Goal: Task Accomplishment & Management: Use online tool/utility

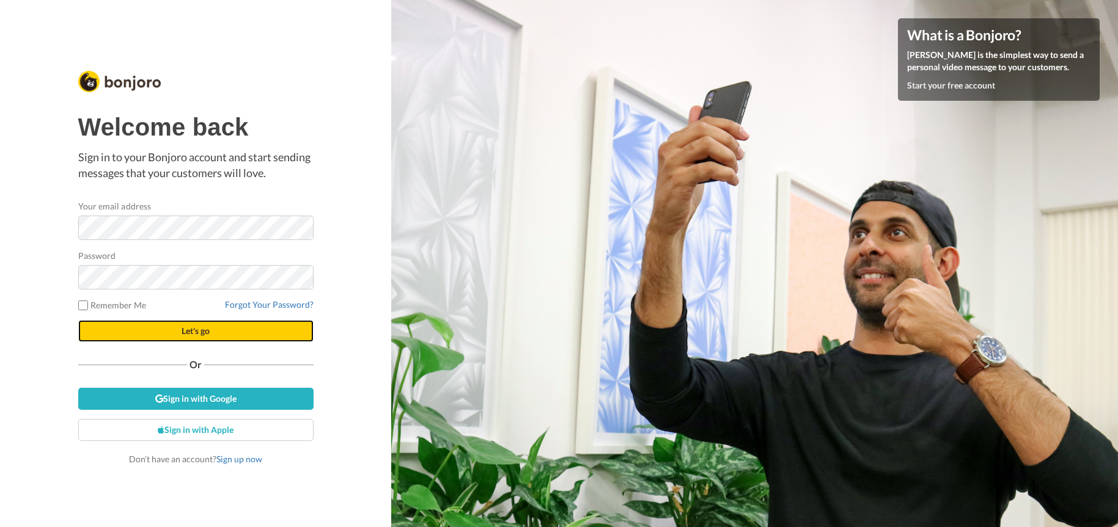
click at [221, 325] on button "Let's go" at bounding box center [195, 331] width 235 height 22
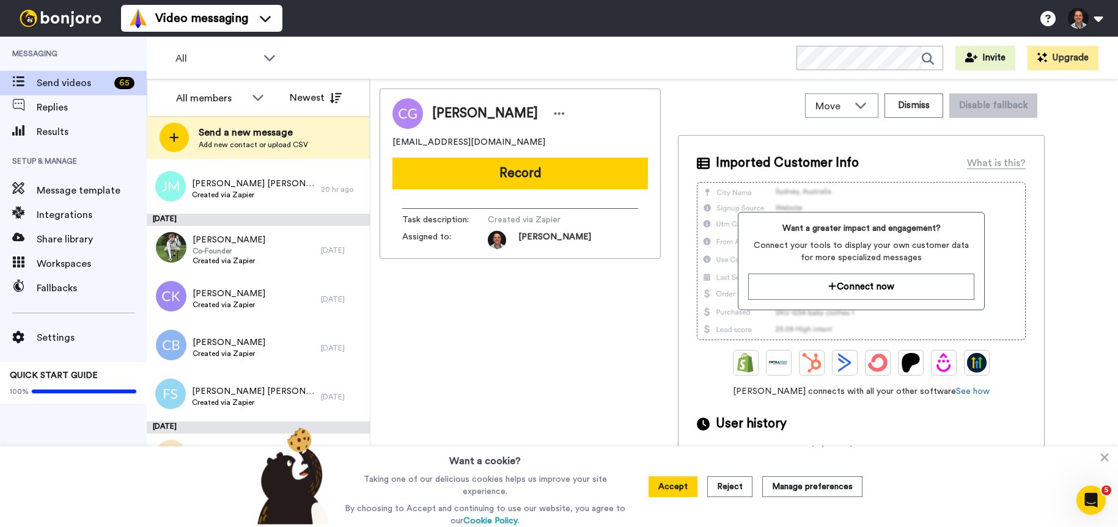
scroll to position [219, 0]
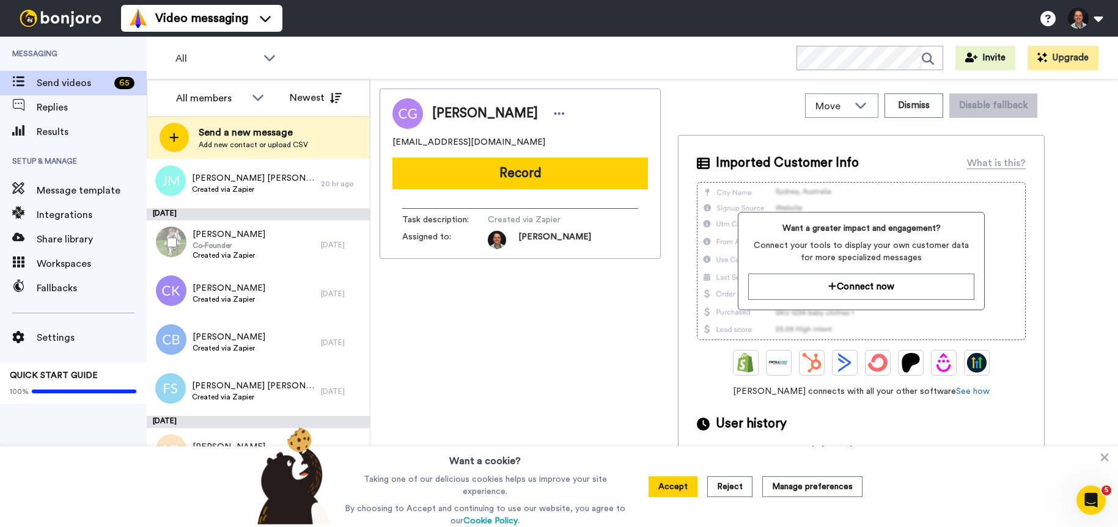
click at [275, 236] on div "[PERSON_NAME] Co-Founder Created via Zapier" at bounding box center [234, 245] width 174 height 49
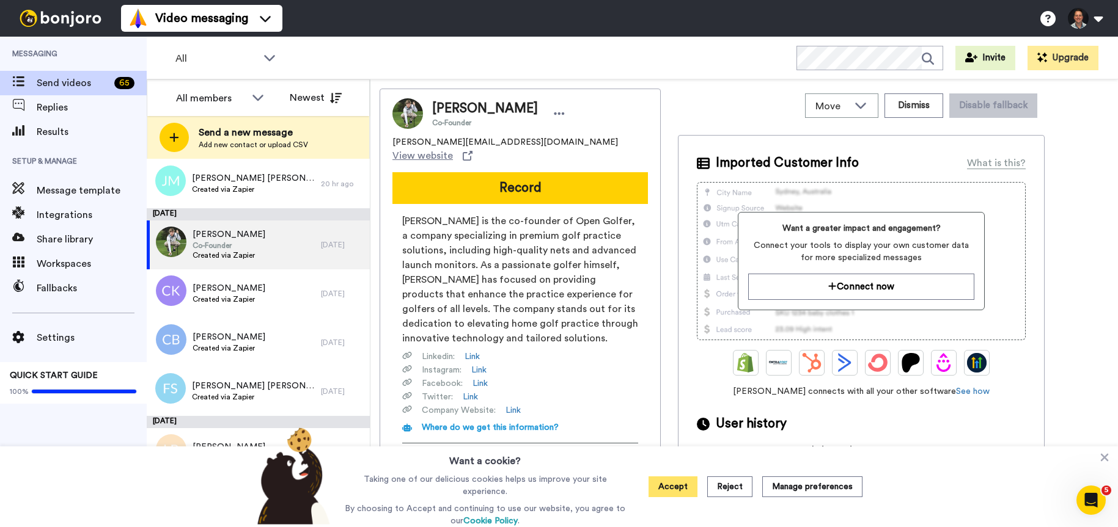
click at [681, 489] on button "Accept" at bounding box center [672, 487] width 49 height 21
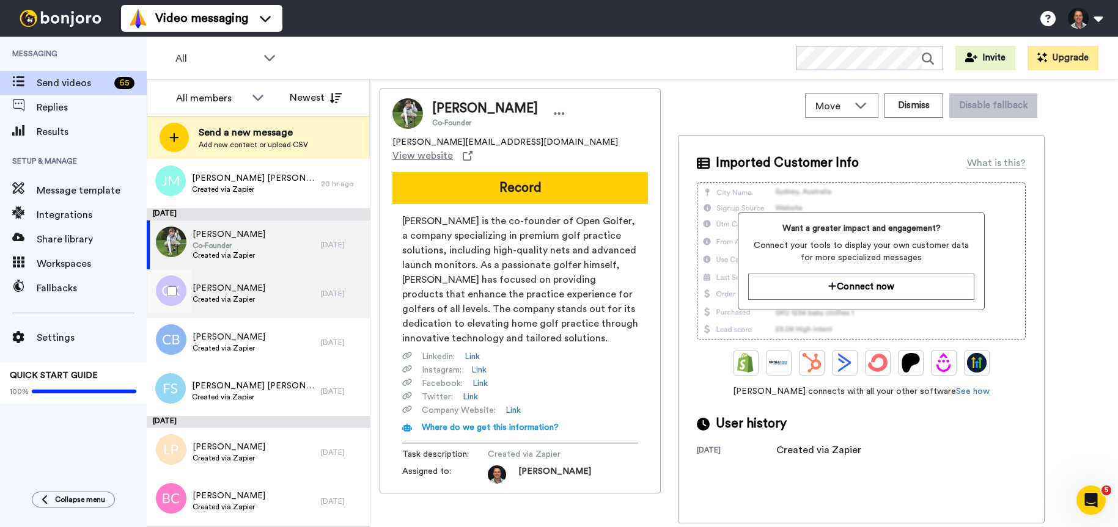
click at [237, 293] on span "[PERSON_NAME]" at bounding box center [229, 288] width 73 height 12
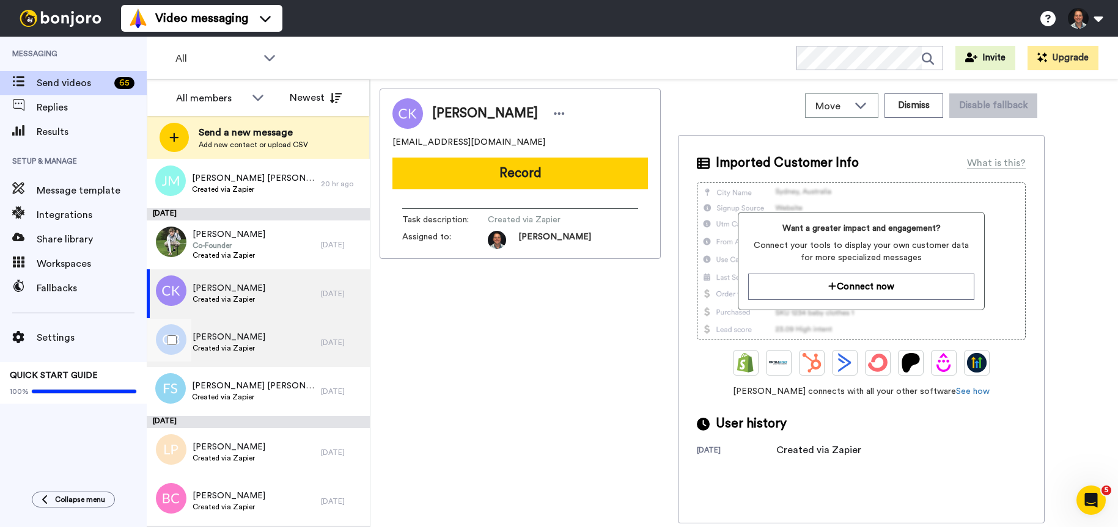
click at [246, 339] on span "[PERSON_NAME]" at bounding box center [229, 337] width 73 height 12
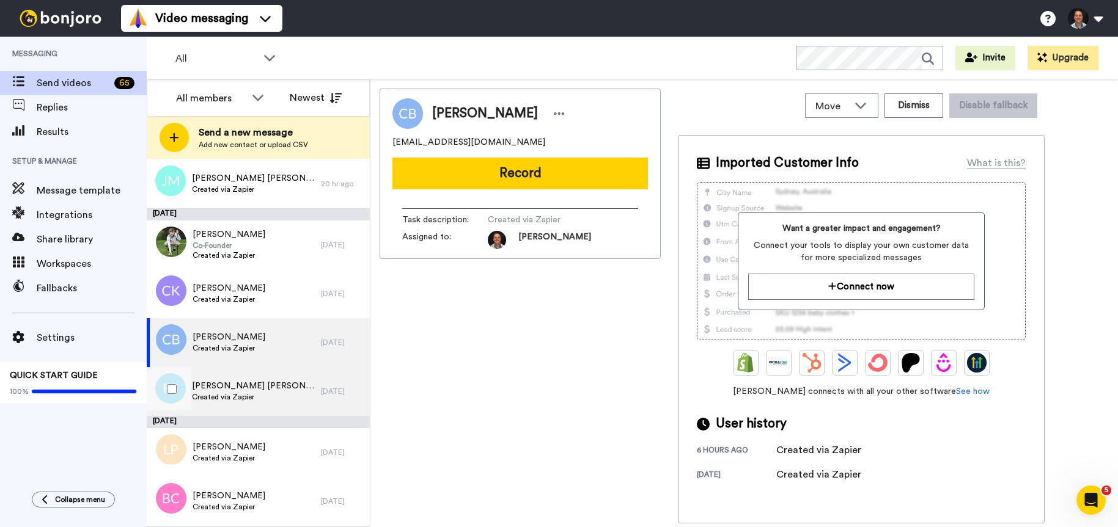
click at [254, 387] on span "[PERSON_NAME] [PERSON_NAME]" at bounding box center [253, 386] width 123 height 12
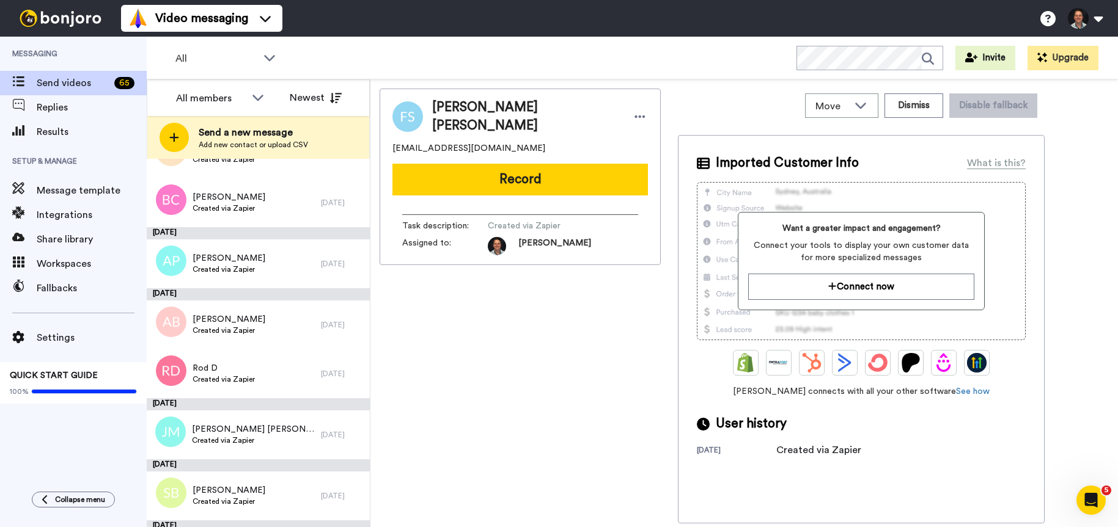
scroll to position [536, 0]
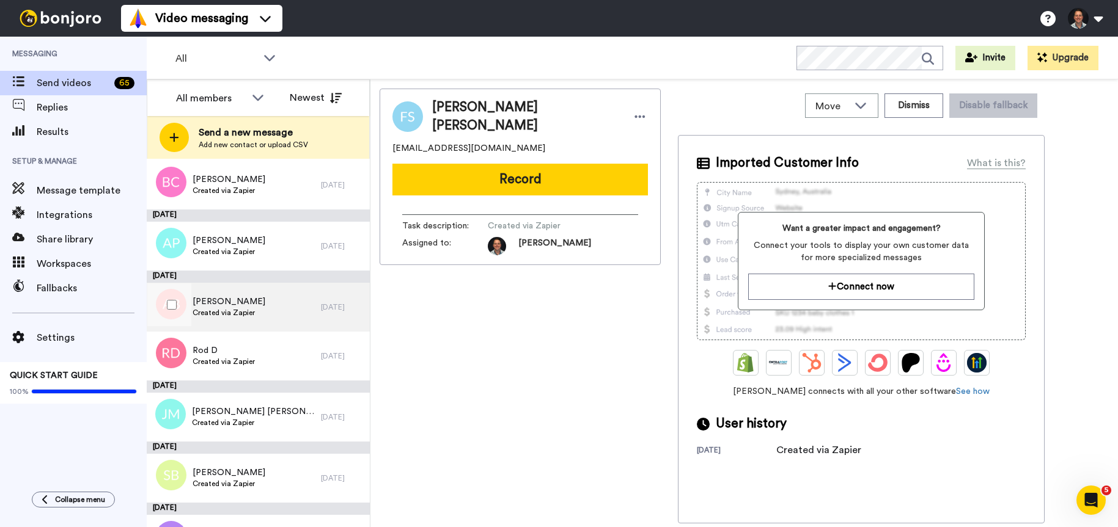
click at [243, 318] on div "[PERSON_NAME] Created via Zapier" at bounding box center [229, 307] width 73 height 23
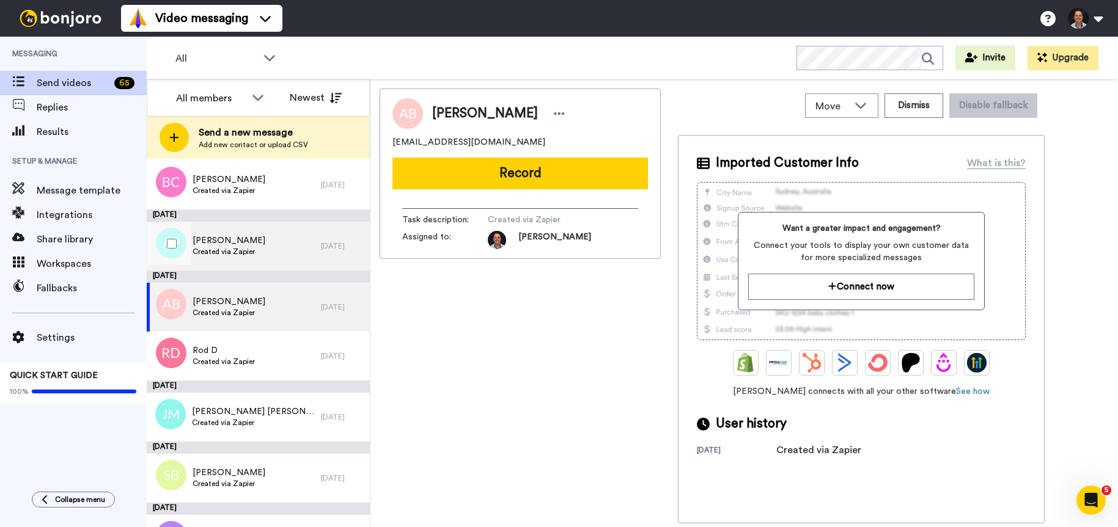
click at [232, 233] on div "[PERSON_NAME] Created via Zapier" at bounding box center [234, 246] width 174 height 49
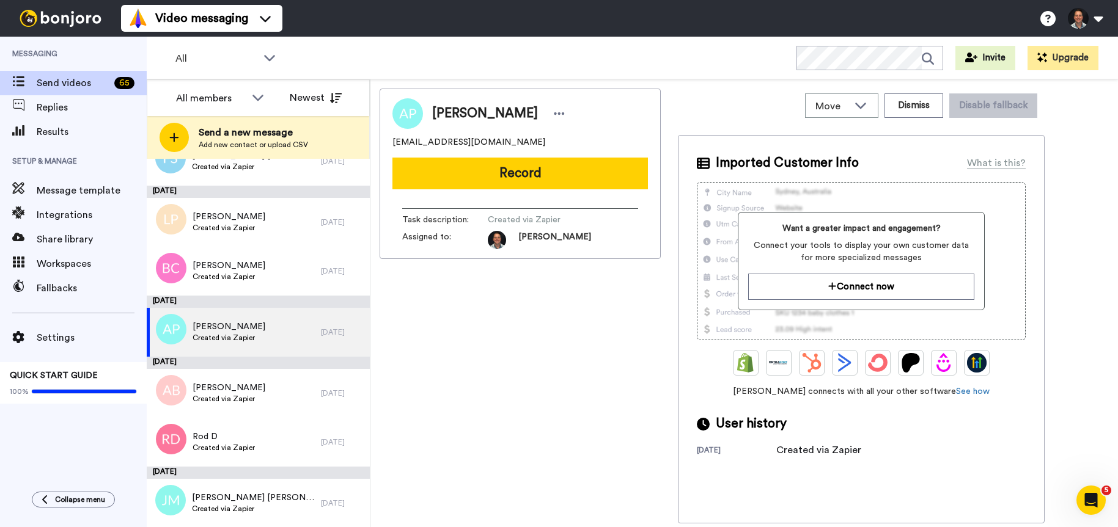
scroll to position [405, 0]
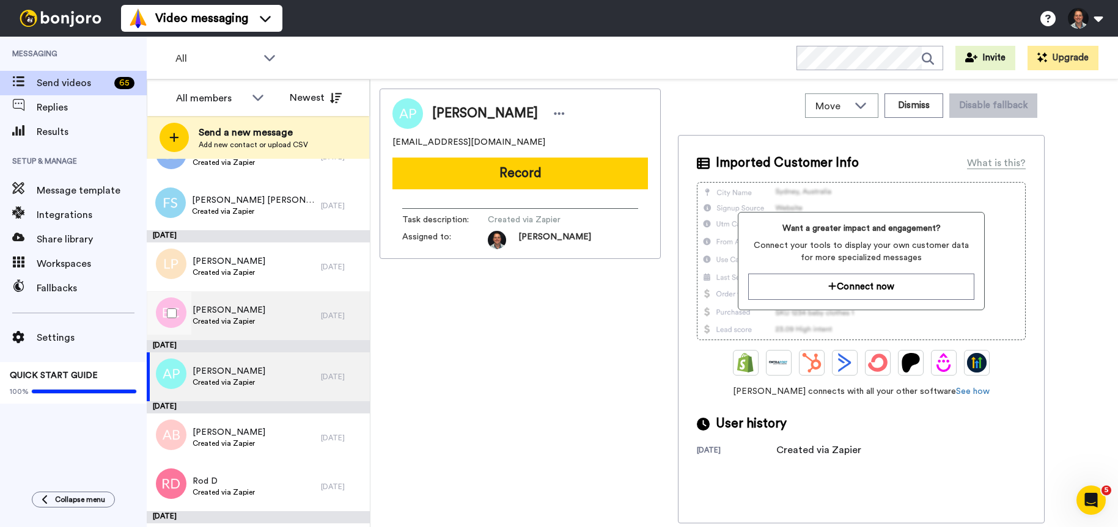
click at [236, 293] on div "[PERSON_NAME] Created via Zapier" at bounding box center [234, 316] width 174 height 49
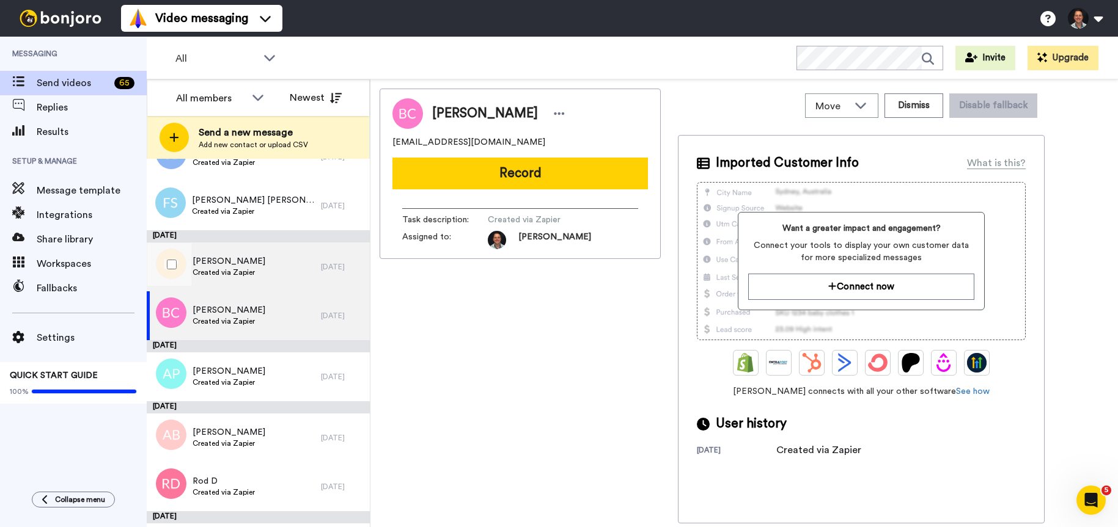
click at [232, 274] on span "Created via Zapier" at bounding box center [229, 273] width 73 height 10
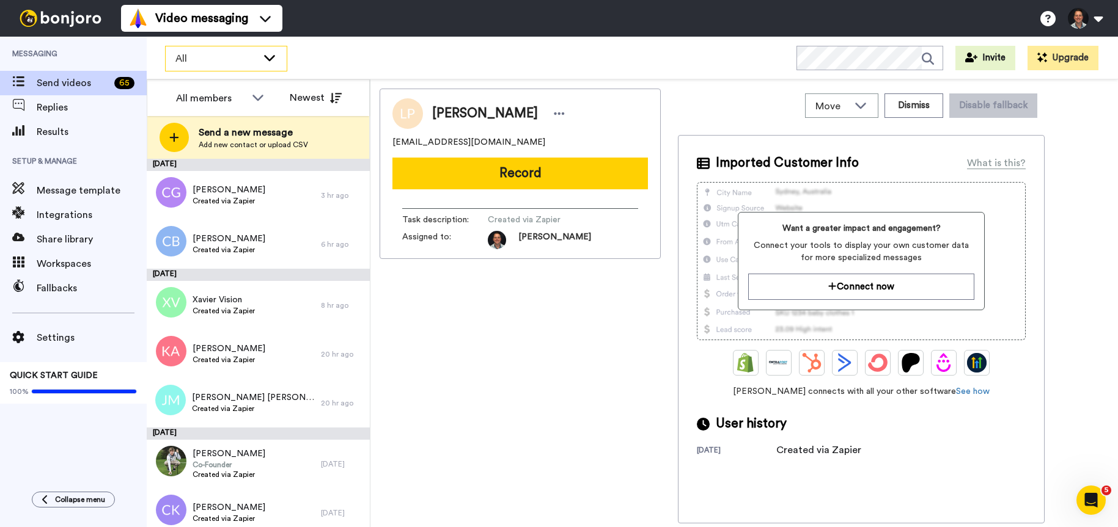
click at [246, 56] on span "All" at bounding box center [216, 58] width 82 height 15
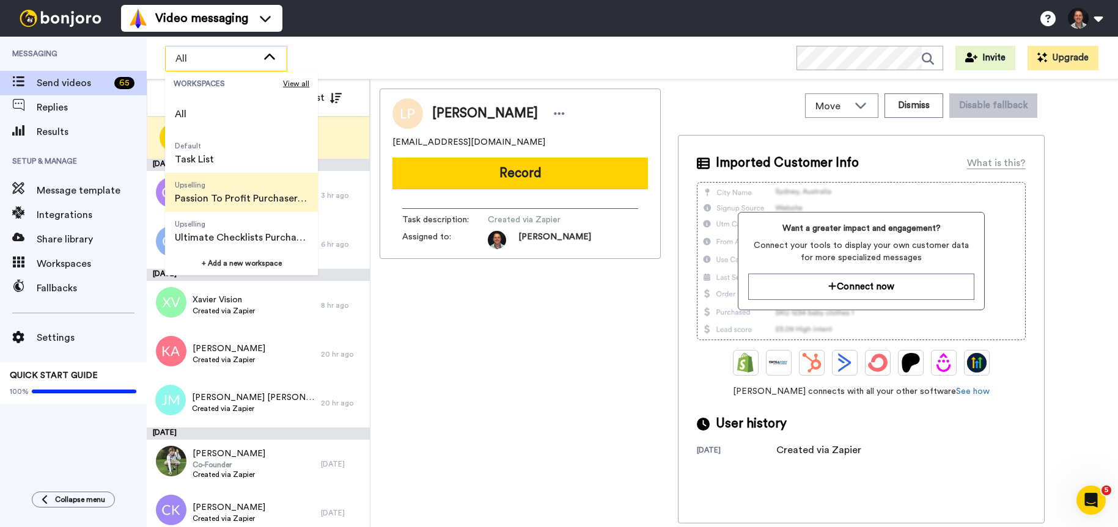
click at [244, 204] on span "Passion To Profit Purchasers To Full Course" at bounding box center [241, 198] width 133 height 15
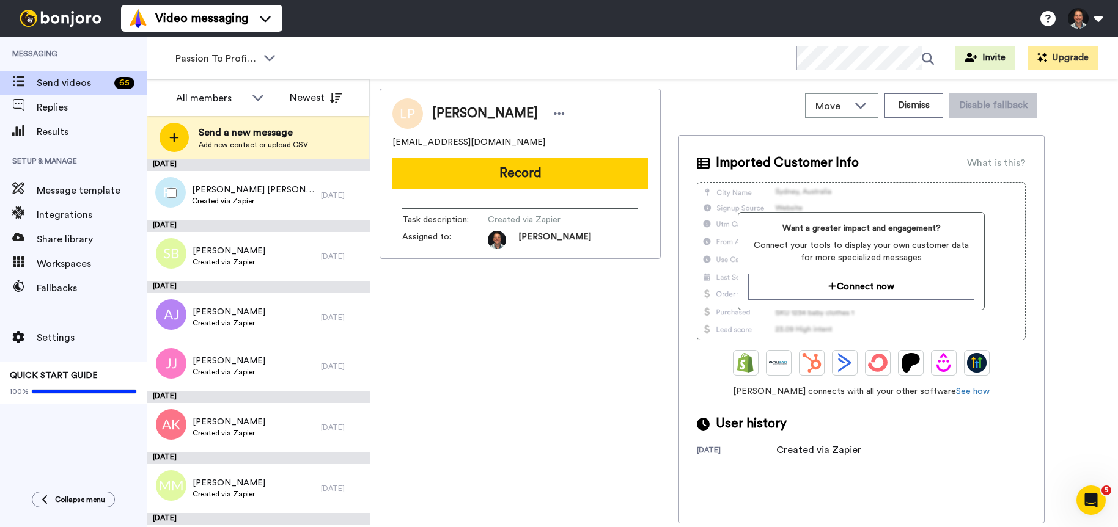
click at [244, 204] on span "Created via Zapier" at bounding box center [253, 201] width 123 height 10
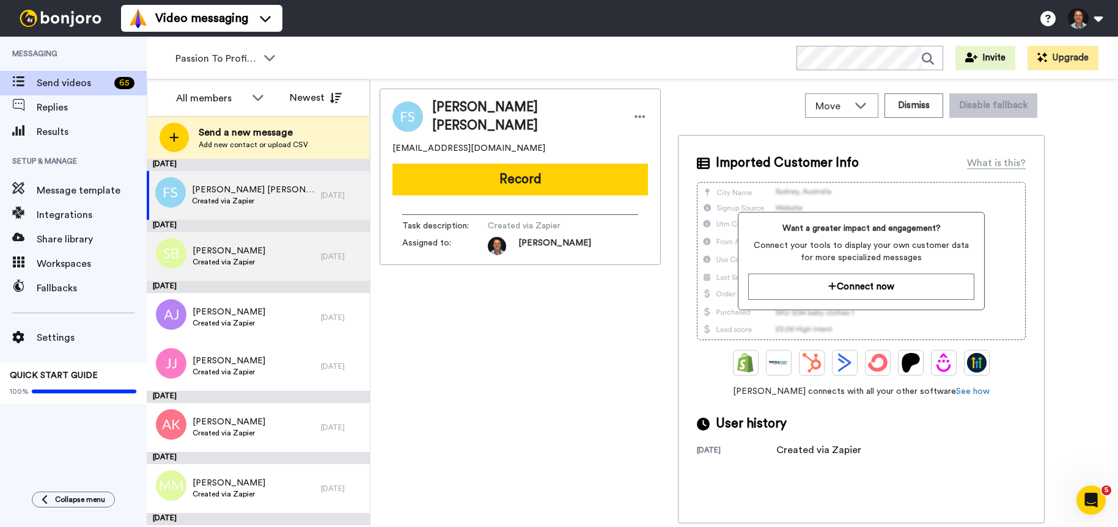
click at [240, 259] on span "Created via Zapier" at bounding box center [229, 262] width 73 height 10
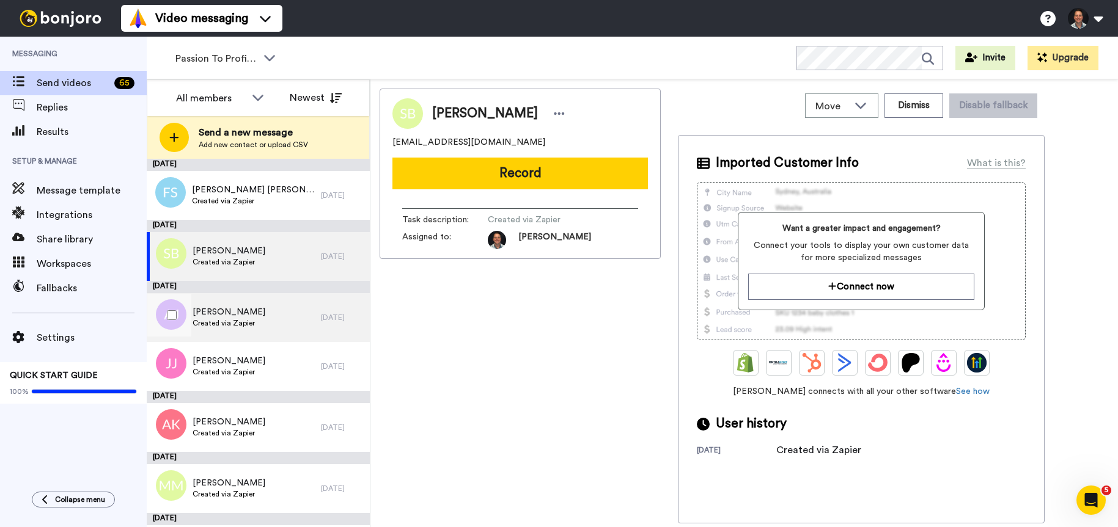
click at [243, 306] on span "[PERSON_NAME]" at bounding box center [229, 312] width 73 height 12
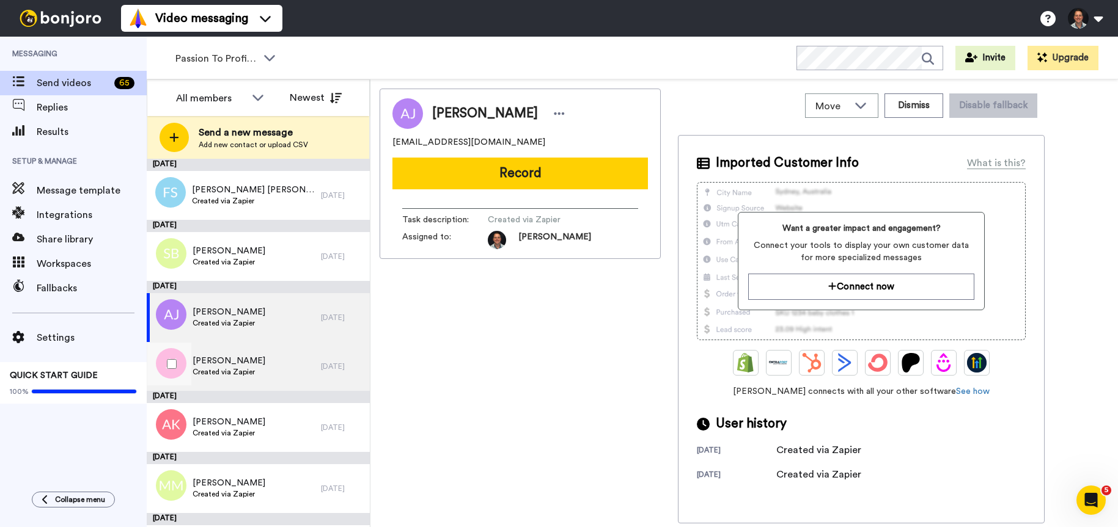
click at [247, 357] on span "[PERSON_NAME]" at bounding box center [229, 361] width 73 height 12
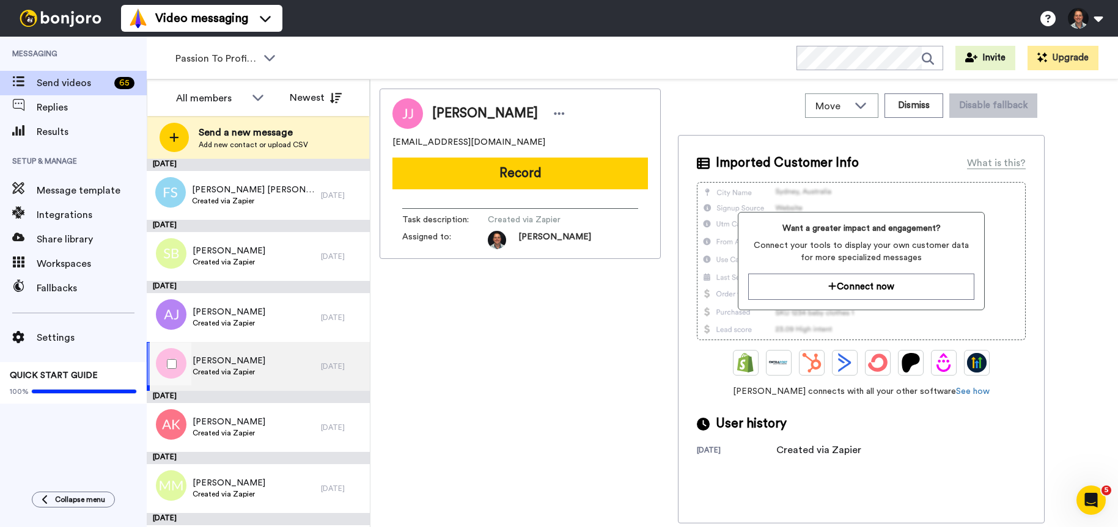
scroll to position [108, 0]
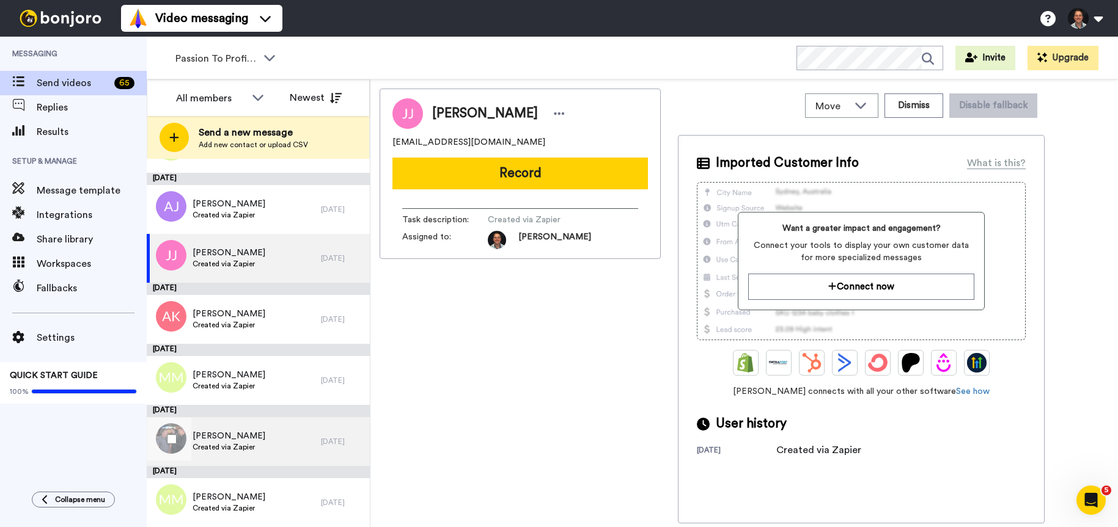
click at [247, 427] on div "[PERSON_NAME] Created via Zapier" at bounding box center [234, 441] width 174 height 49
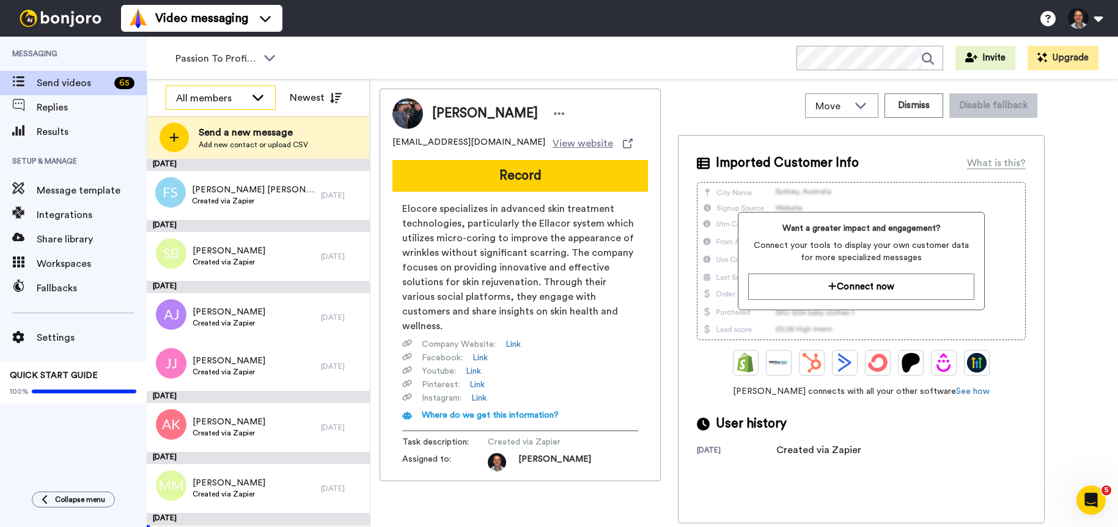
click at [260, 95] on icon at bounding box center [258, 97] width 15 height 12
click at [260, 95] on icon at bounding box center [257, 97] width 11 height 6
click at [260, 95] on icon at bounding box center [258, 97] width 15 height 12
click at [252, 138] on li "[PERSON_NAME]" at bounding box center [221, 144] width 110 height 20
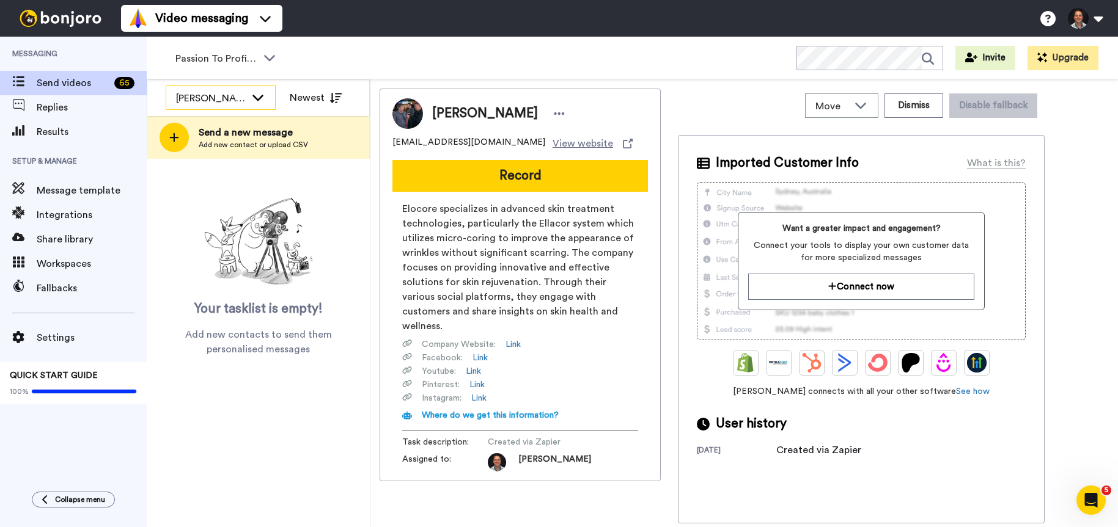
click at [255, 94] on icon at bounding box center [258, 97] width 15 height 12
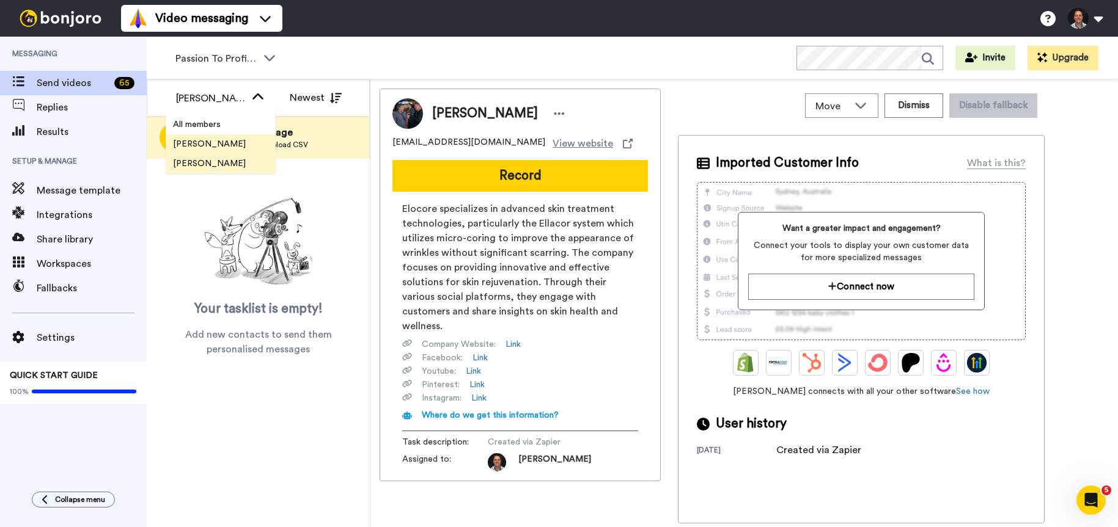
click at [196, 166] on span "[PERSON_NAME]" at bounding box center [209, 164] width 87 height 12
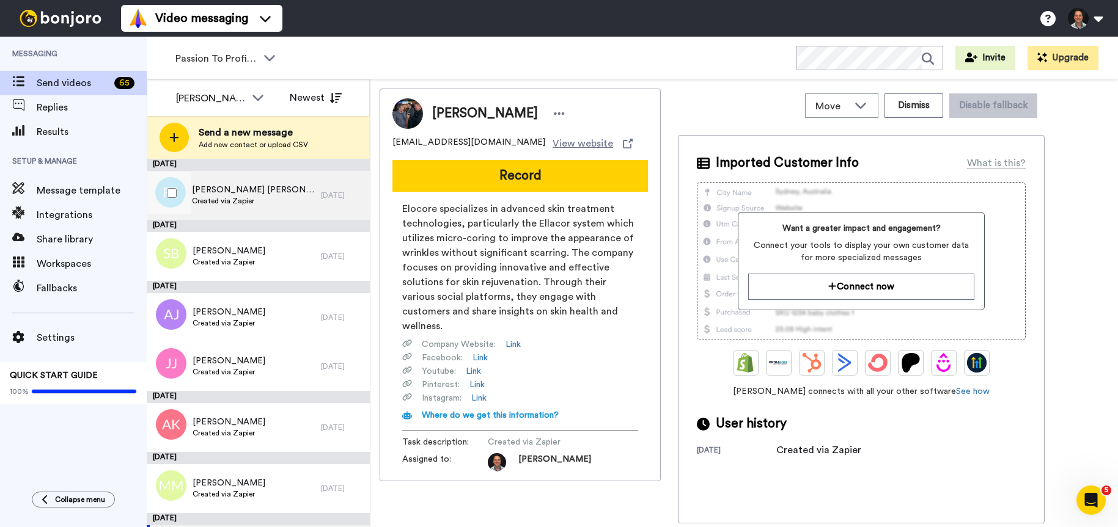
click at [217, 207] on div "[PERSON_NAME] [PERSON_NAME] Created via Zapier" at bounding box center [253, 195] width 123 height 23
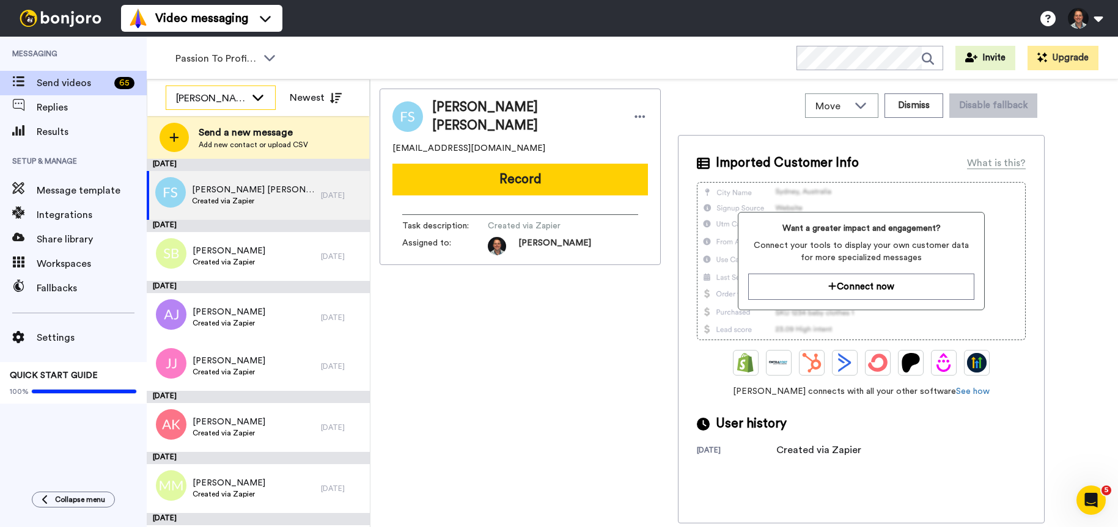
click at [266, 101] on div "[PERSON_NAME]" at bounding box center [220, 98] width 109 height 24
